Goal: Find specific page/section: Find specific page/section

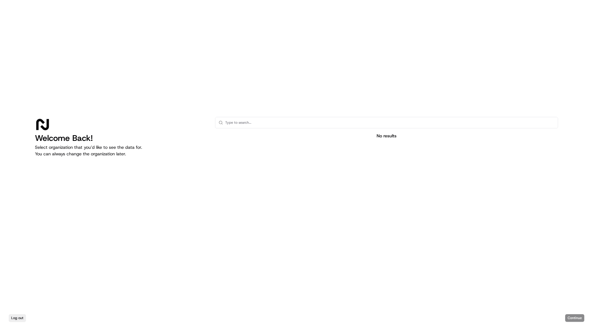
drag, startPoint x: 110, startPoint y: 141, endPoint x: 120, endPoint y: 140, distance: 10.5
click at [114, 140] on h1 "Welcome Back!" at bounding box center [120, 138] width 171 height 10
click at [248, 122] on input "text" at bounding box center [389, 122] width 329 height 11
type input "Last Mile"
click at [573, 319] on div "Log out Continue" at bounding box center [296, 318] width 593 height 12
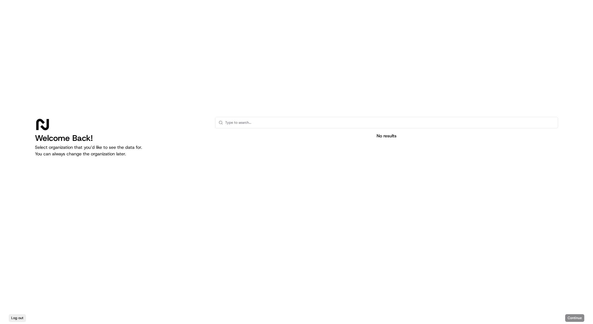
click at [575, 316] on div "Log out Continue" at bounding box center [296, 318] width 593 height 12
click at [253, 116] on div "Welcome Back! Select organization that you’d like to see the data for. You can …" at bounding box center [296, 156] width 593 height 312
click at [384, 136] on div "No results" at bounding box center [386, 136] width 343 height 7
